Goal: Find specific page/section: Find specific page/section

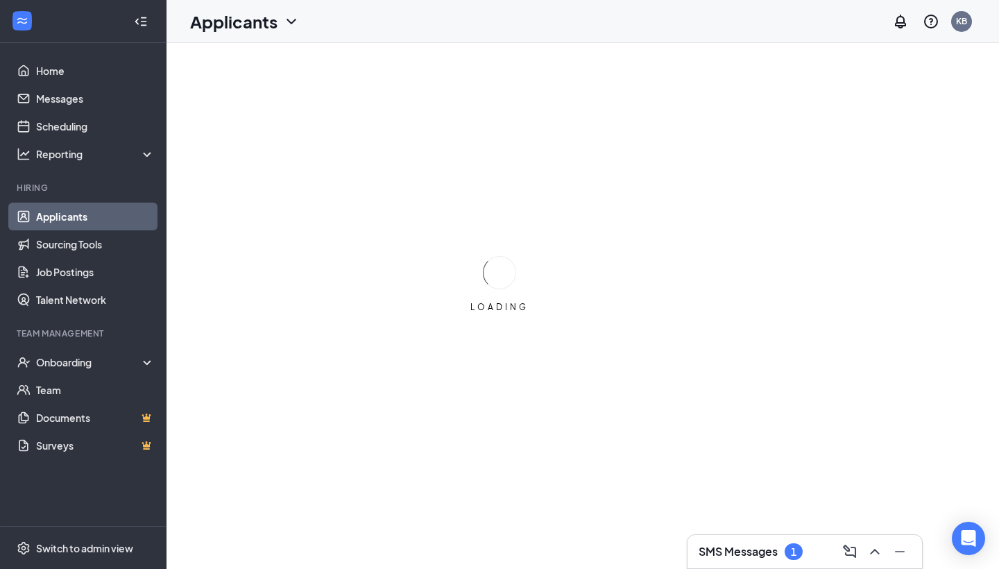
click at [792, 543] on div "1" at bounding box center [794, 551] width 18 height 17
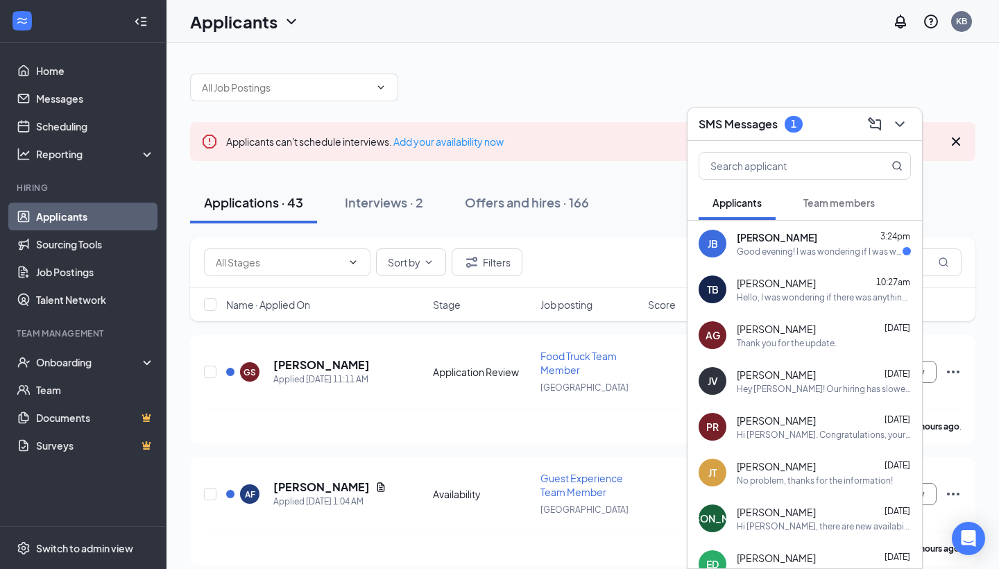
click at [871, 201] on span "Team members" at bounding box center [838, 202] width 71 height 12
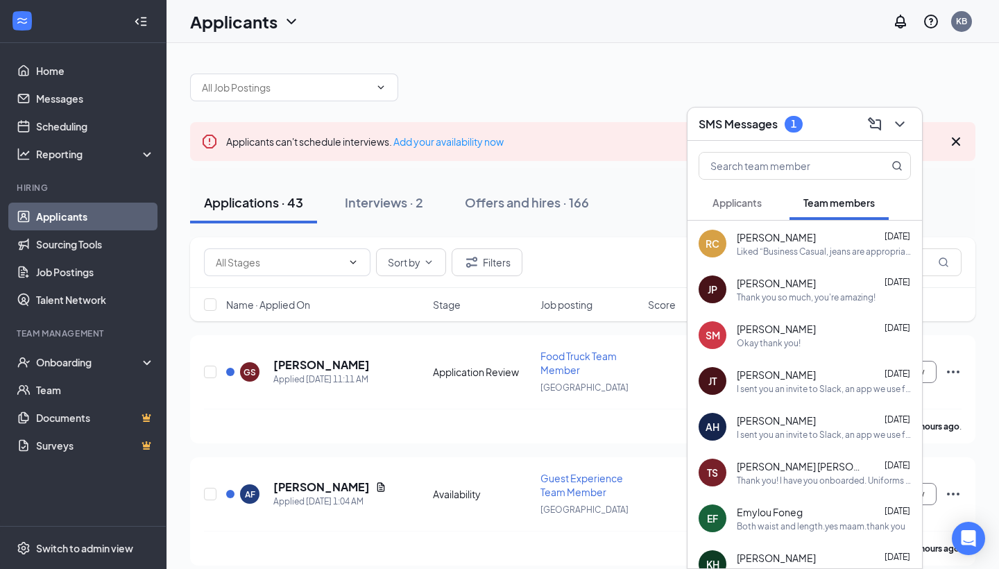
click at [826, 302] on div "Thank you so much, you're amazing!" at bounding box center [806, 297] width 139 height 12
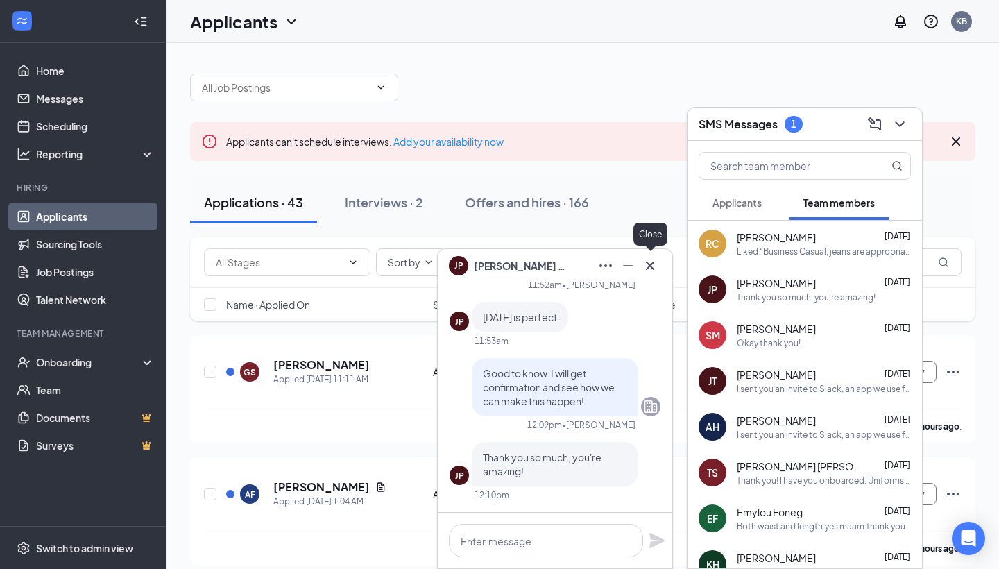
click at [649, 263] on icon "Cross" at bounding box center [650, 265] width 17 height 17
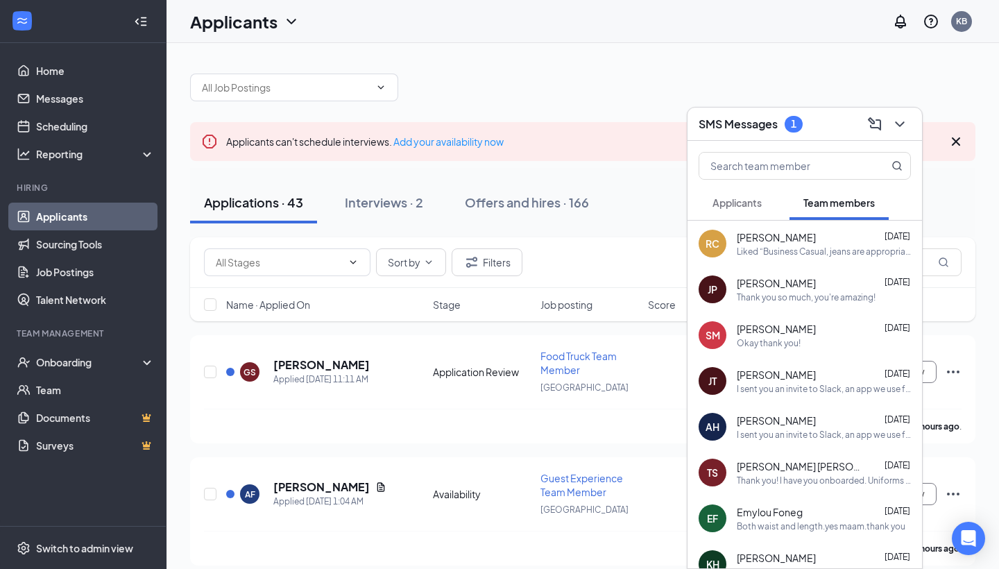
click at [755, 379] on span "[PERSON_NAME]" at bounding box center [776, 375] width 79 height 14
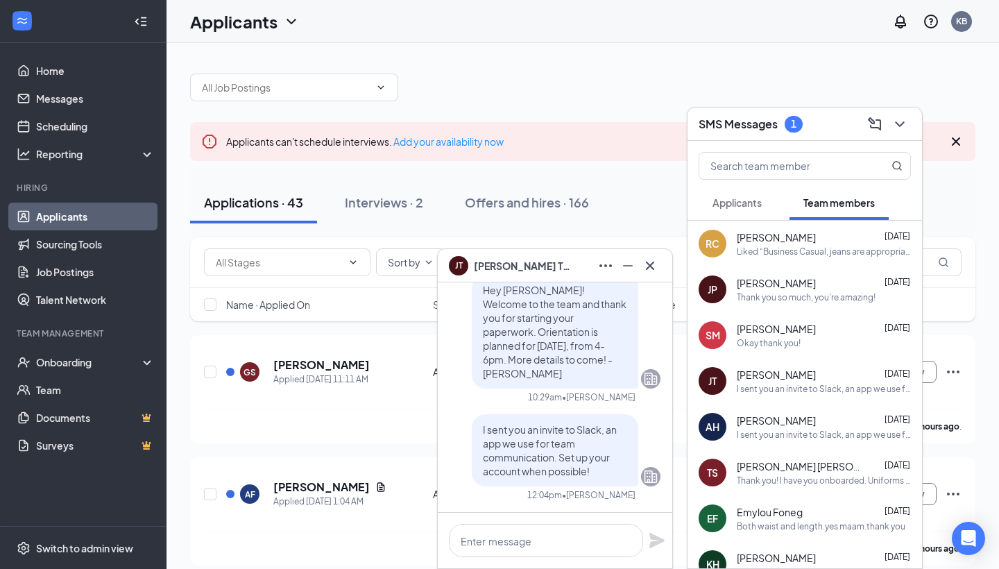
click at [543, 268] on span "[PERSON_NAME]" at bounding box center [522, 265] width 97 height 15
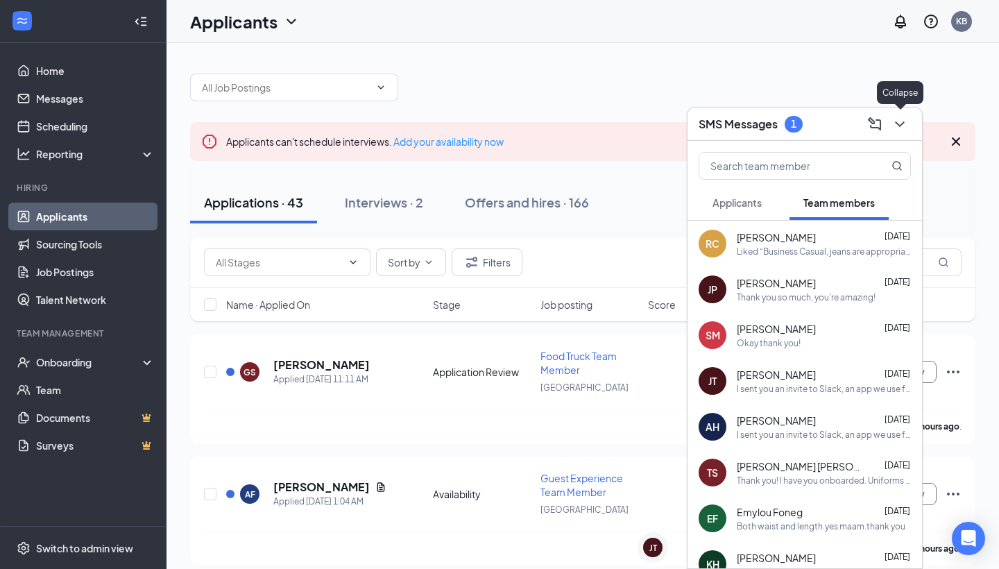
click at [892, 128] on icon "ChevronDown" at bounding box center [900, 124] width 17 height 17
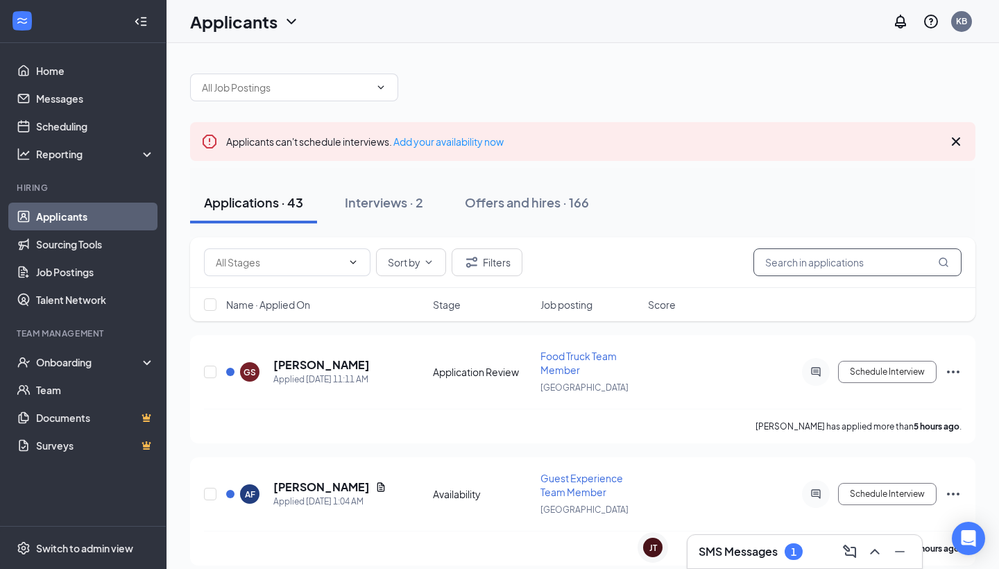
click at [847, 258] on input "text" at bounding box center [858, 262] width 208 height 28
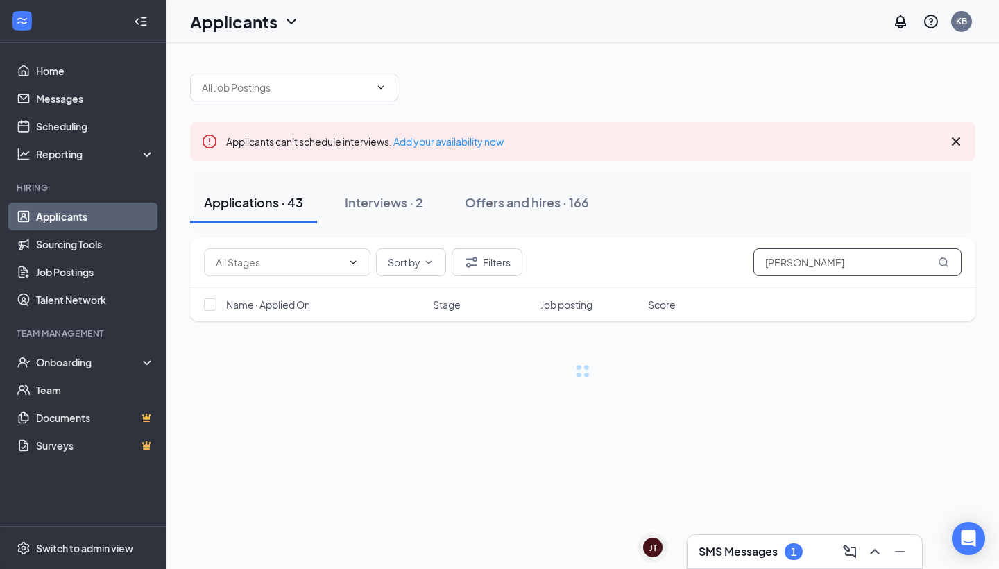
type input "[PERSON_NAME]"
drag, startPoint x: 847, startPoint y: 258, endPoint x: 519, endPoint y: 211, distance: 331.6
click at [519, 211] on button "Offers and hires · 166" at bounding box center [527, 203] width 152 height 42
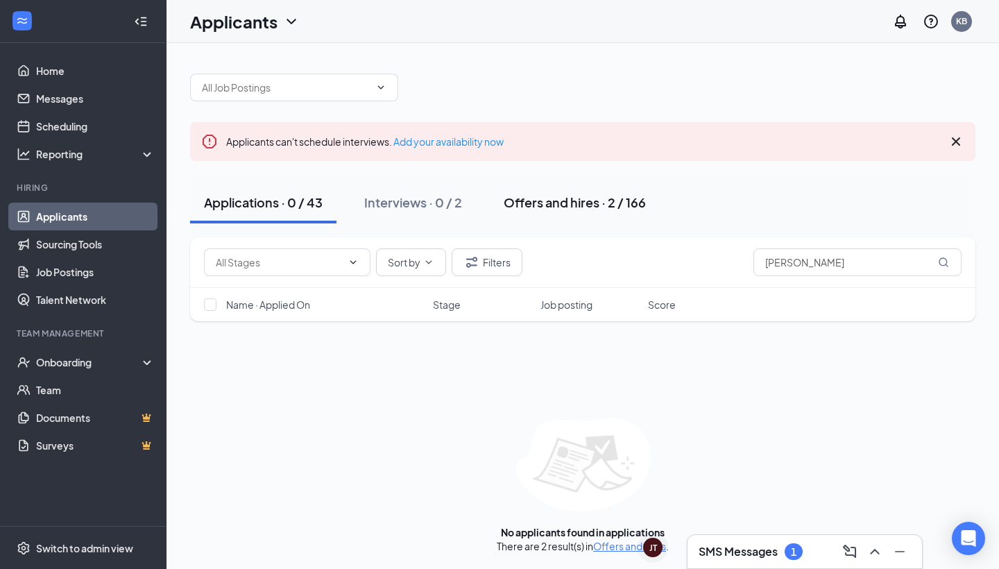
click at [581, 209] on div "Offers and hires · 2 / 166" at bounding box center [575, 202] width 142 height 17
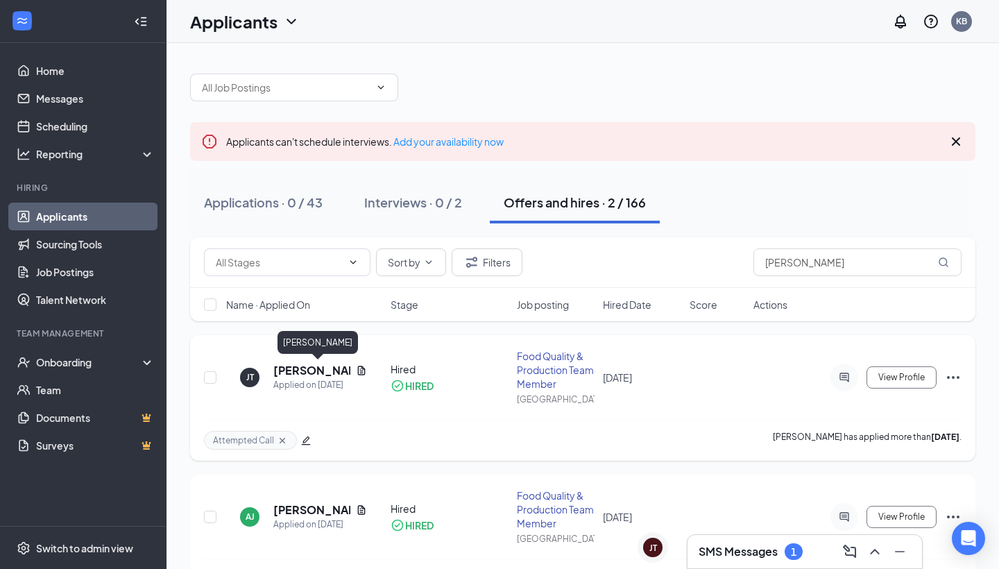
click at [311, 366] on h5 "[PERSON_NAME]" at bounding box center [311, 370] width 77 height 15
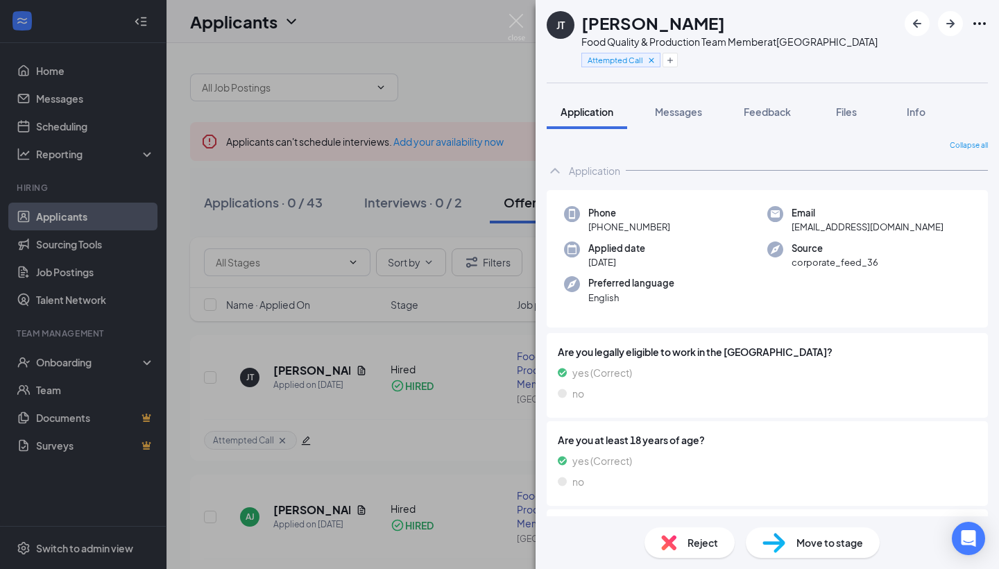
click at [465, 97] on div "[PERSON_NAME] Food Quality & Production Team Member at [GEOGRAPHIC_DATA] Attemp…" at bounding box center [499, 284] width 999 height 569
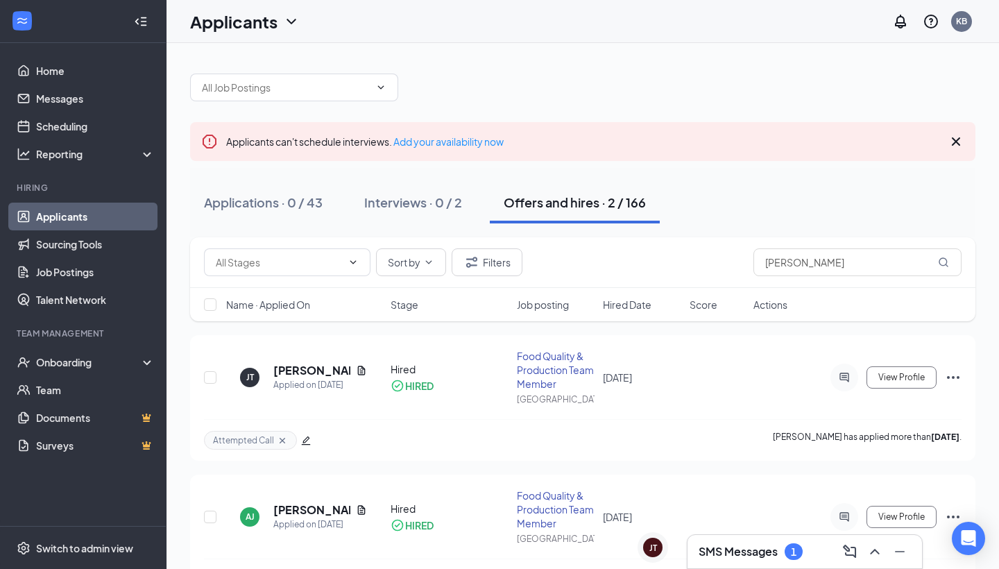
click at [754, 551] on h3 "SMS Messages" at bounding box center [738, 551] width 79 height 15
